Goal: Task Accomplishment & Management: Manage account settings

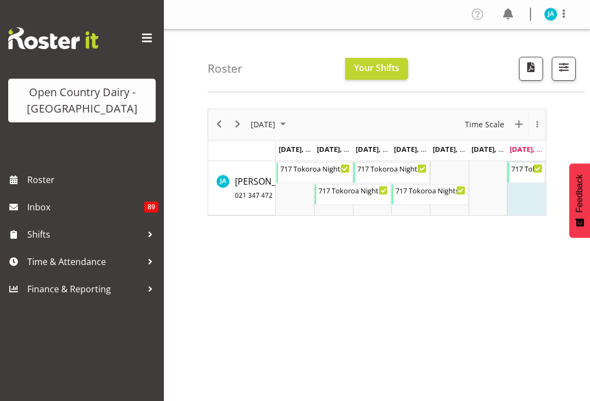
click at [568, 10] on span at bounding box center [563, 13] width 13 height 13
click at [507, 35] on link "Profile" at bounding box center [518, 38] width 105 height 20
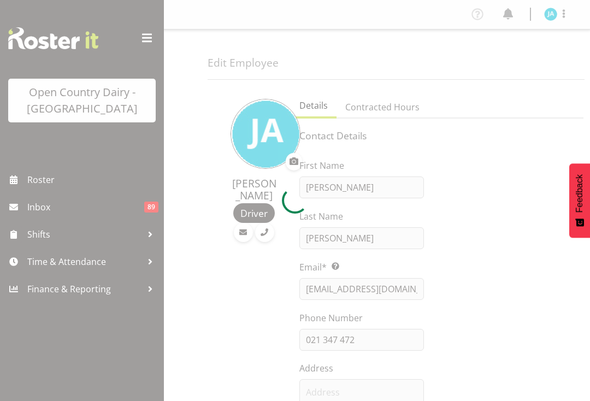
select select "TimelineWeek"
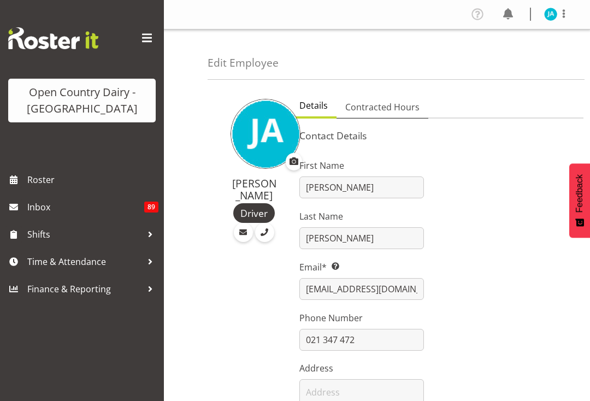
click at [388, 109] on span "Contracted Hours" at bounding box center [382, 107] width 74 height 13
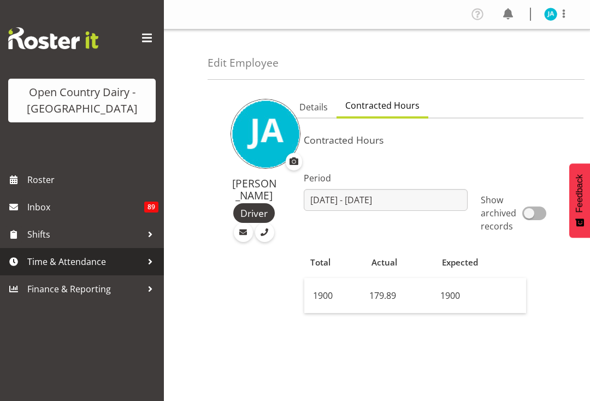
click at [111, 258] on span "Time & Attendance" at bounding box center [84, 262] width 115 height 16
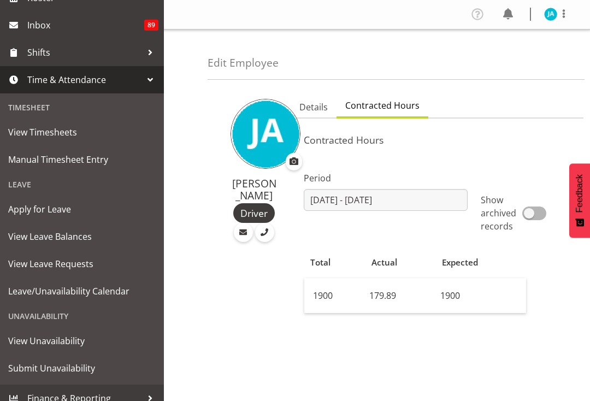
scroll to position [183, 0]
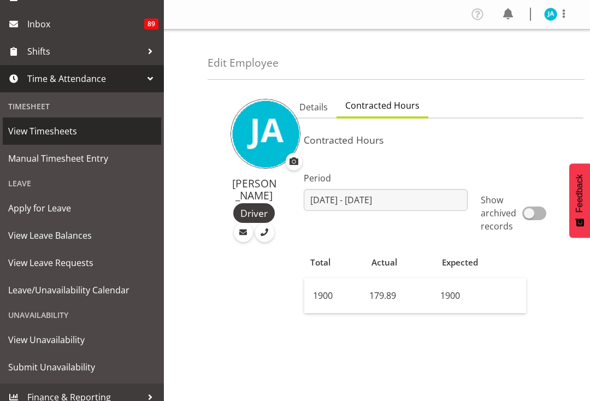
click at [75, 137] on span "View Timesheets" at bounding box center [82, 131] width 148 height 16
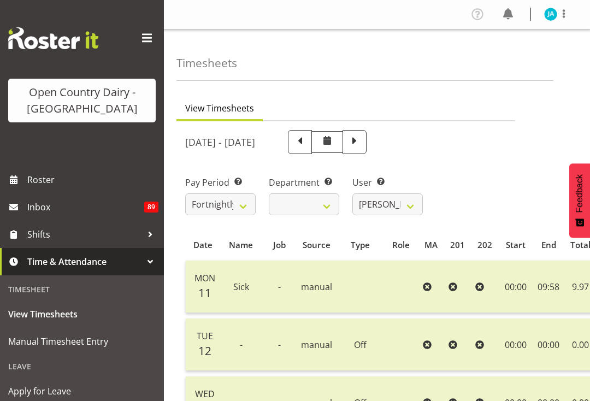
click at [307, 135] on span at bounding box center [300, 141] width 14 height 14
select select
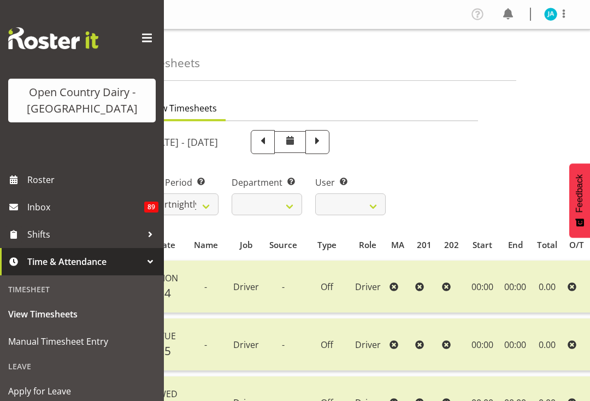
click at [270, 138] on span at bounding box center [263, 141] width 14 height 14
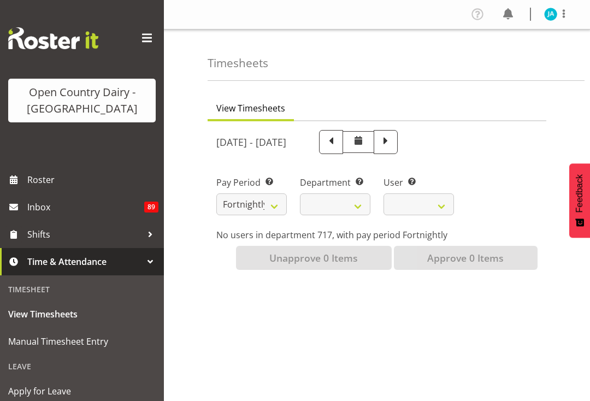
select select
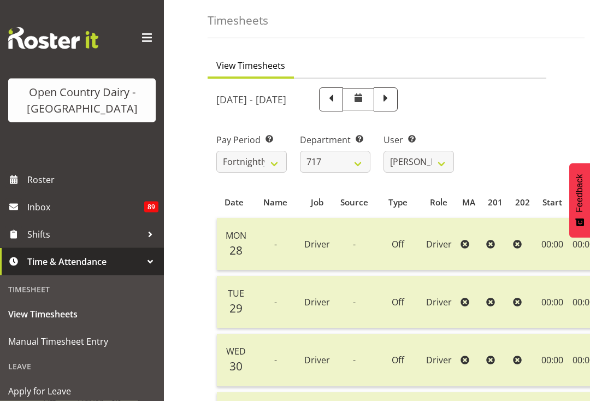
scroll to position [43, 0]
click at [338, 101] on span at bounding box center [331, 98] width 14 height 14
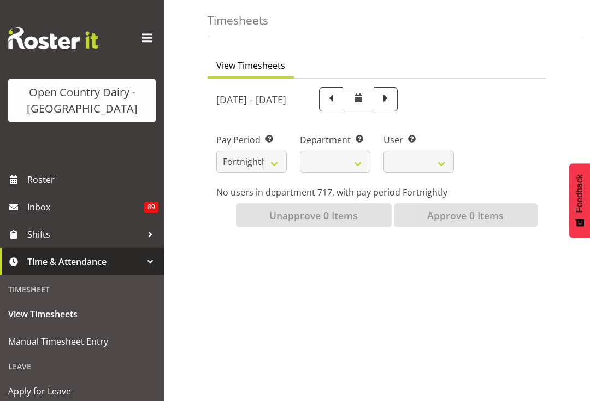
select select
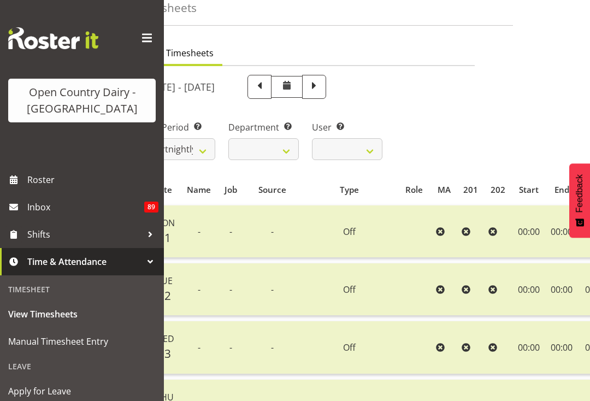
scroll to position [0, 0]
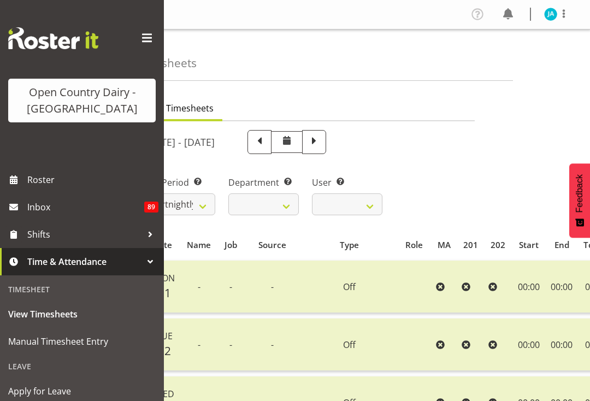
click at [562, 9] on span at bounding box center [563, 13] width 13 height 13
click at [509, 52] on link "Log Out" at bounding box center [518, 58] width 105 height 20
